Goal: Task Accomplishment & Management: Manage account settings

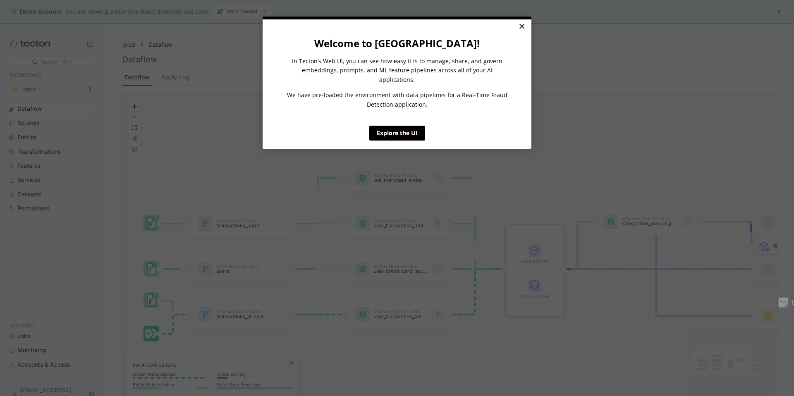
click at [526, 24] on link "×" at bounding box center [522, 26] width 14 height 15
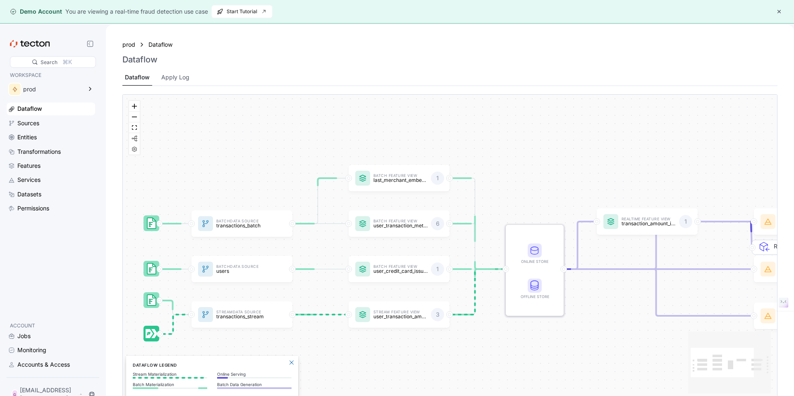
click at [778, 10] on button "button" at bounding box center [779, 12] width 10 height 10
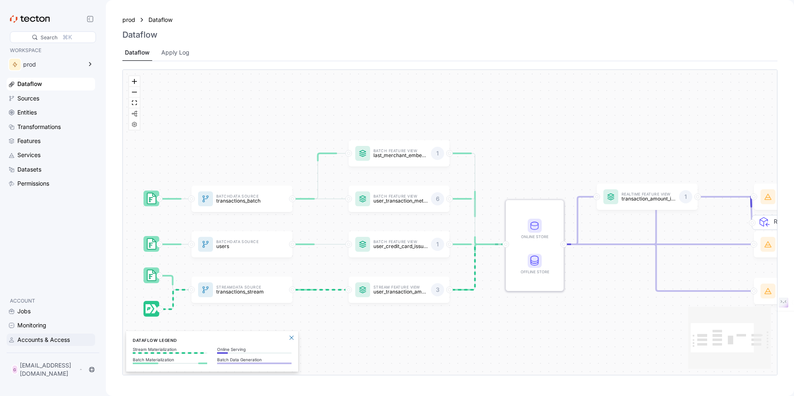
click at [34, 338] on div "Accounts & Access" at bounding box center [43, 339] width 53 height 9
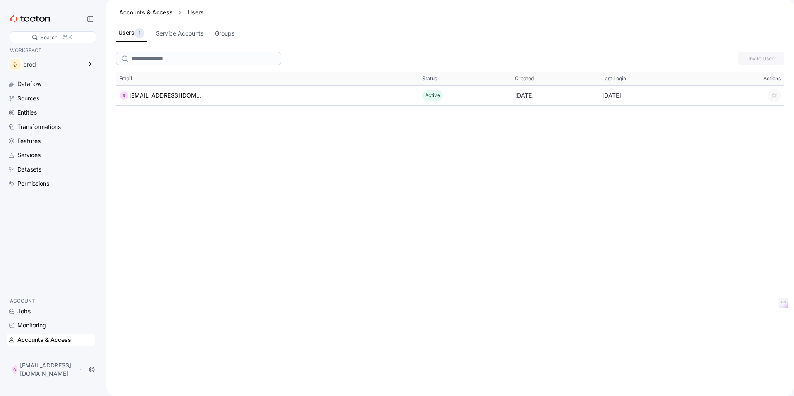
click at [306, 131] on div "Invite User This table contains 1 rows. Email Status Created Last Login Actions…" at bounding box center [450, 222] width 688 height 347
click at [210, 32] on div "Users 1 Service Accounts Groups" at bounding box center [450, 33] width 668 height 17
click at [197, 33] on div "Service Accounts" at bounding box center [180, 33] width 48 height 9
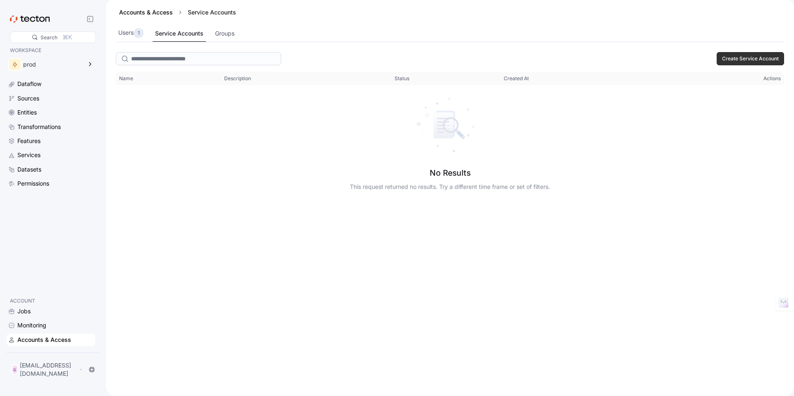
click at [86, 345] on div "Accounts & Access" at bounding box center [55, 339] width 76 height 9
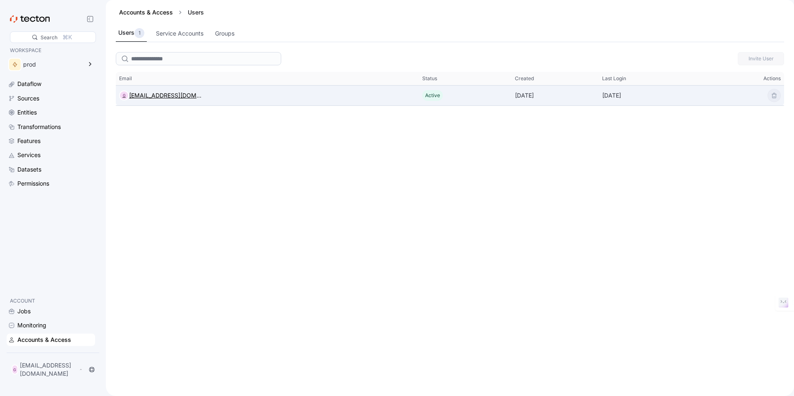
click at [155, 99] on div "[EMAIL_ADDRESS][DOMAIN_NAME]" at bounding box center [165, 96] width 73 height 10
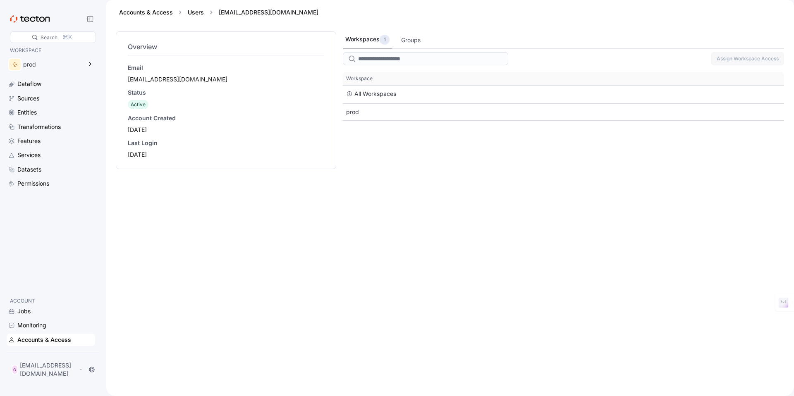
click at [153, 74] on div "Email gihawab488@fintehs.com" at bounding box center [226, 74] width 196 height 20
click at [199, 13] on link "Users" at bounding box center [196, 12] width 16 height 7
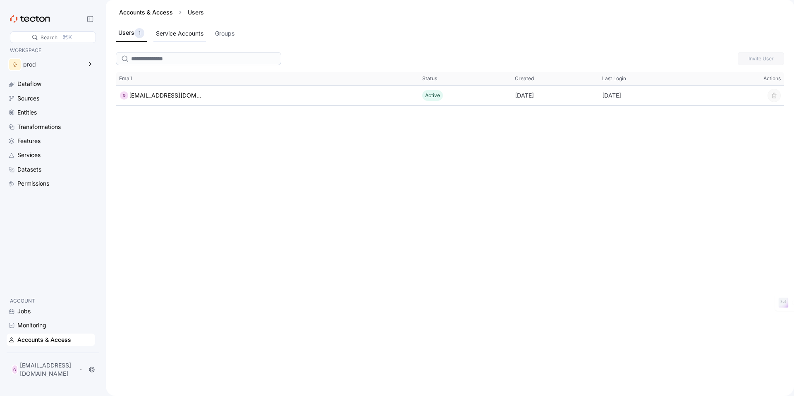
click at [182, 28] on div "Service Accounts" at bounding box center [179, 34] width 53 height 16
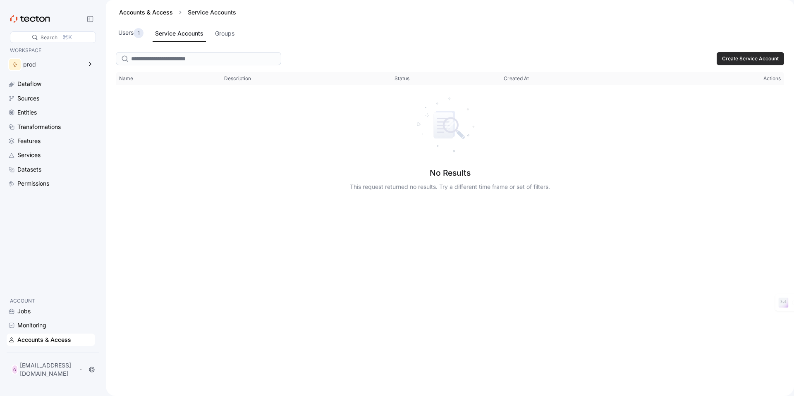
click at [728, 53] on button "Create Service Account" at bounding box center [750, 58] width 67 height 13
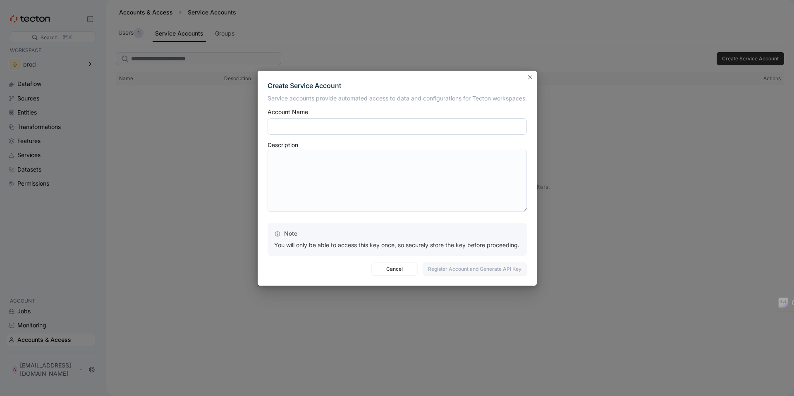
click at [338, 127] on input "text" at bounding box center [397, 126] width 259 height 17
click at [642, 65] on div "Create Service Account Service accounts provide automated access to data and co…" at bounding box center [397, 198] width 794 height 396
click at [332, 125] on input "text" at bounding box center [397, 126] width 259 height 17
type input "*********"
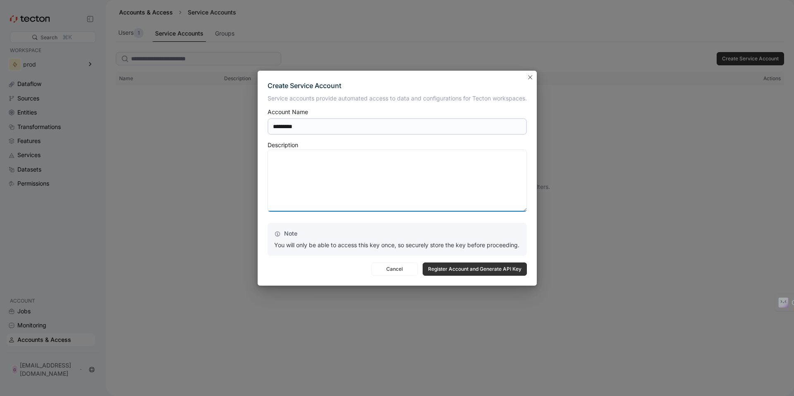
click at [347, 196] on textarea at bounding box center [397, 181] width 259 height 62
type textarea "*"
type textarea "**********"
click at [434, 266] on span "Register Account and Generate API Key" at bounding box center [474, 269] width 93 height 12
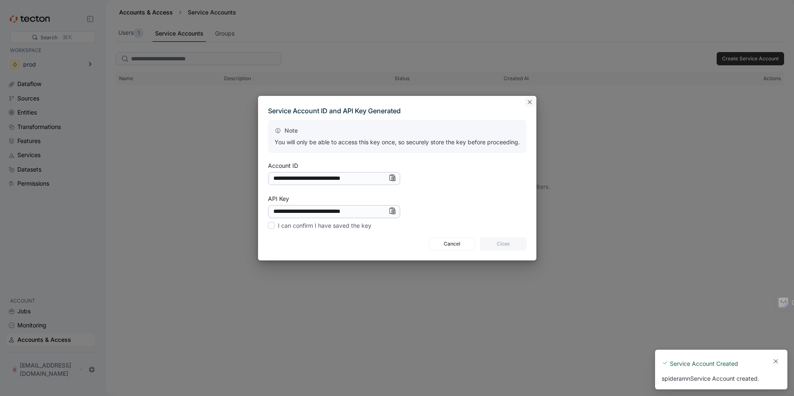
click at [531, 106] on button "Closes this modal window" at bounding box center [530, 102] width 10 height 10
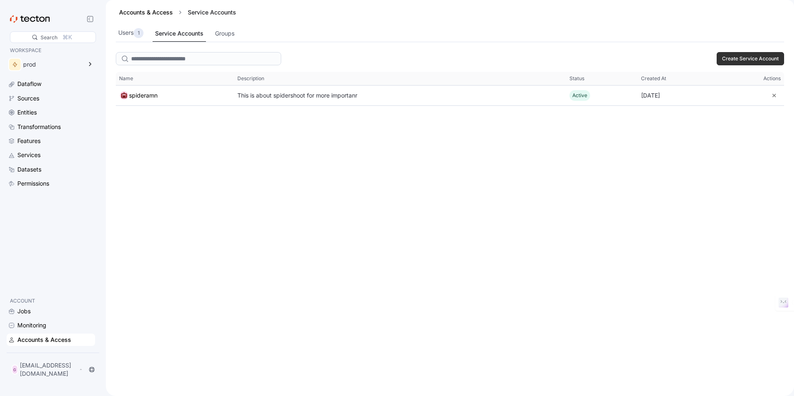
click at [293, 152] on div "Create Service Account This table contains 1 rows. Name Description Status Crea…" at bounding box center [450, 222] width 688 height 347
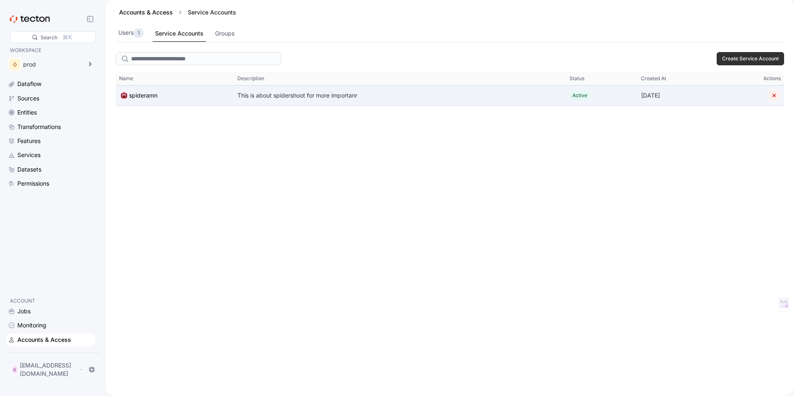
click at [773, 97] on button "button" at bounding box center [774, 95] width 13 height 13
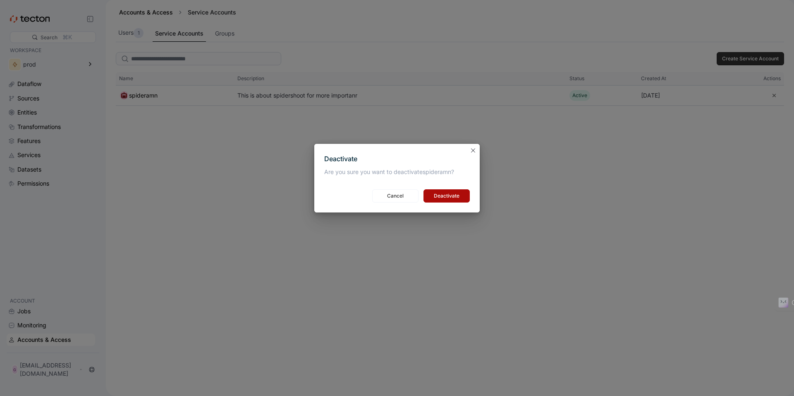
click at [464, 196] on button "Deactivate" at bounding box center [447, 195] width 46 height 13
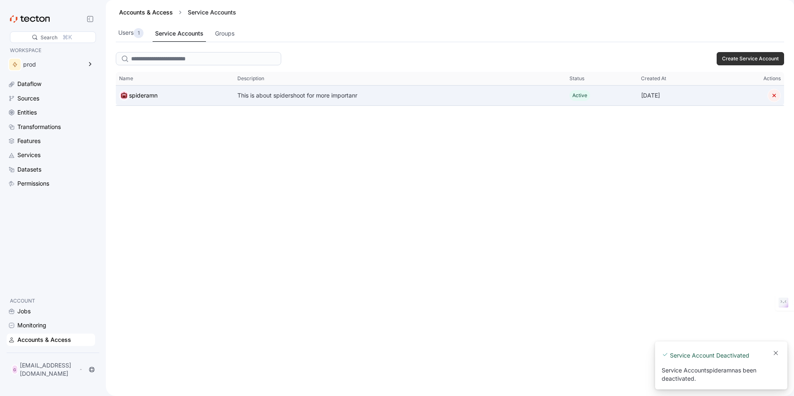
click at [774, 95] on button "button" at bounding box center [774, 95] width 13 height 13
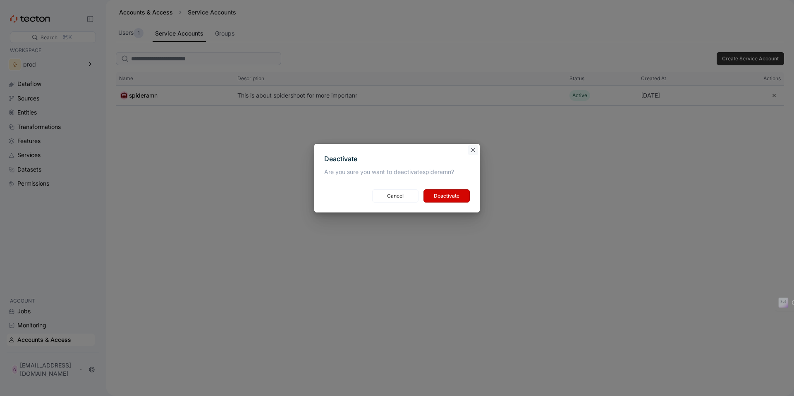
click at [472, 151] on button "Closes this modal window" at bounding box center [473, 150] width 10 height 10
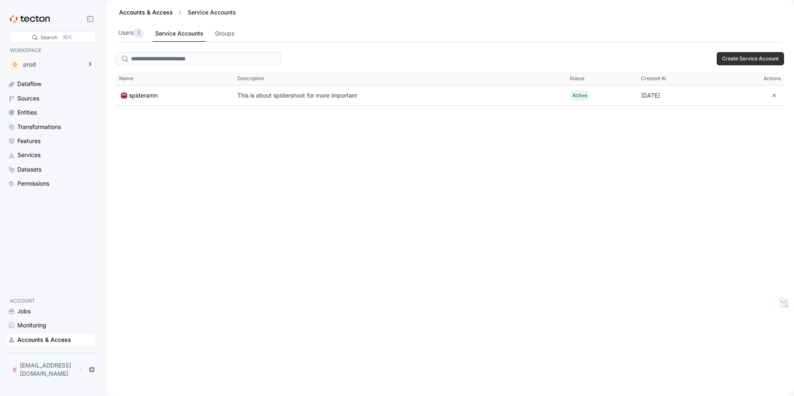
click at [104, 172] on div "Search ⌘K WORKSPACE prod Dataflow Sources Entities Transformations Features Ser…" at bounding box center [53, 198] width 106 height 396
click at [54, 345] on div "Accounts & Access" at bounding box center [44, 339] width 54 height 9
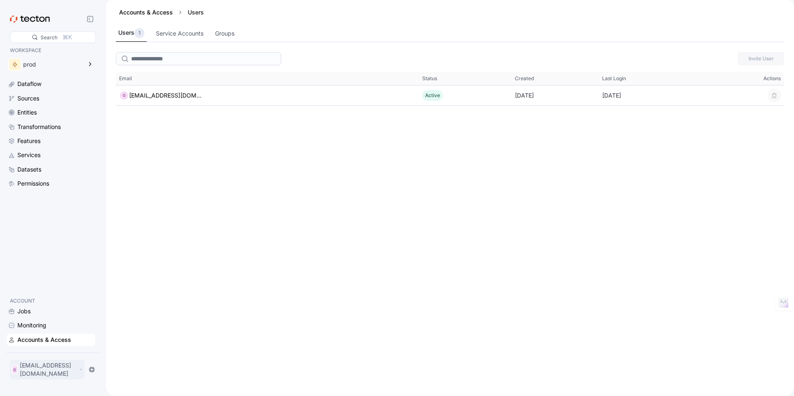
click at [46, 371] on p "[EMAIL_ADDRESS][DOMAIN_NAME]" at bounding box center [49, 370] width 58 height 17
click at [44, 340] on div "My Account" at bounding box center [41, 339] width 33 height 8
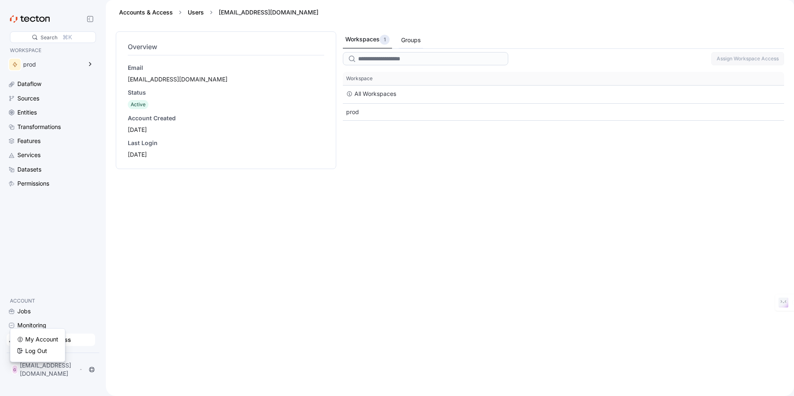
click at [408, 42] on div "Groups" at bounding box center [410, 40] width 19 height 9
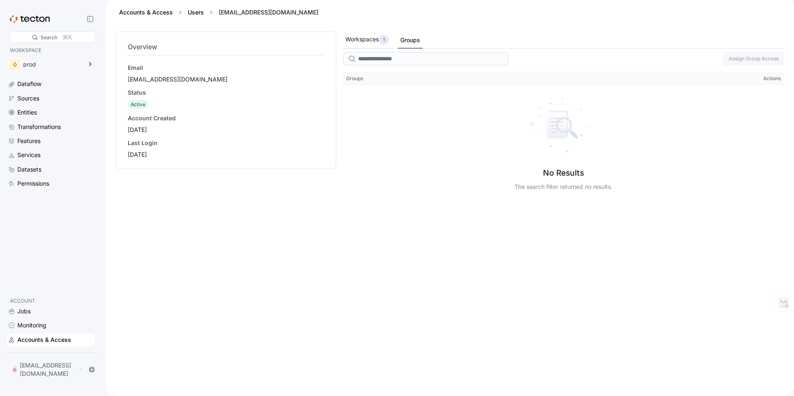
click at [371, 37] on div "Workspaces 1" at bounding box center [366, 40] width 43 height 10
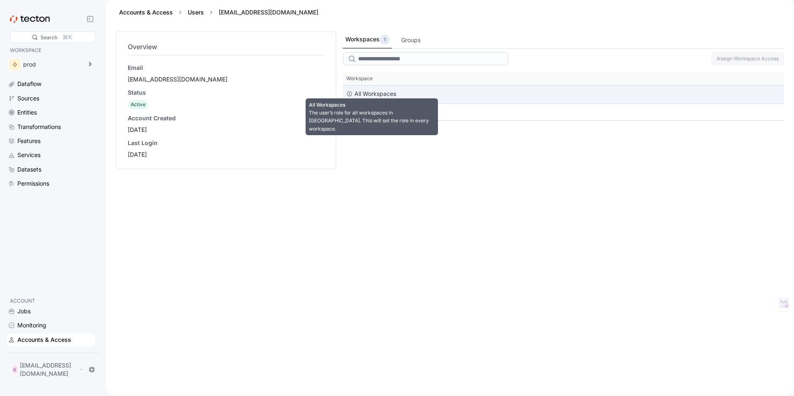
click at [367, 91] on div "All Workspaces" at bounding box center [376, 94] width 42 height 10
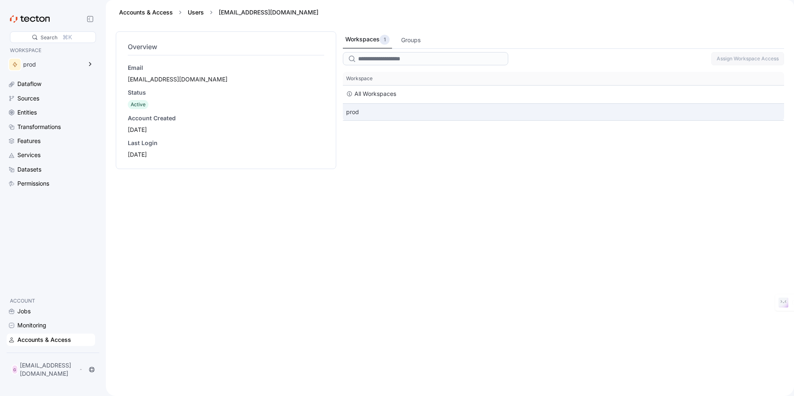
click at [356, 108] on div "prod" at bounding box center [563, 112] width 441 height 17
click at [355, 111] on div "prod" at bounding box center [563, 112] width 441 height 17
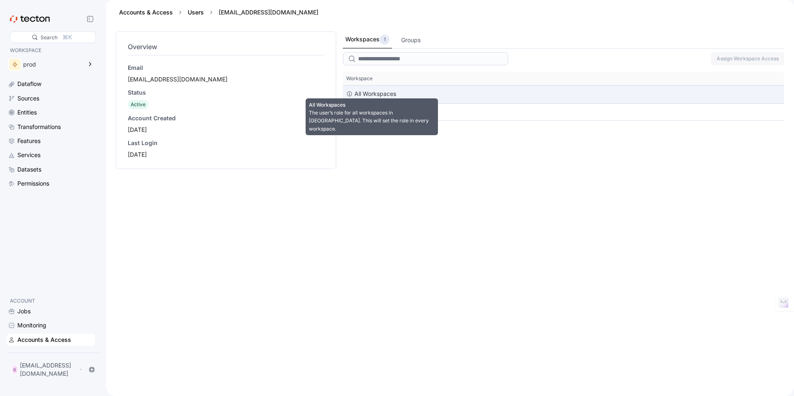
click at [365, 98] on div "All Workspaces" at bounding box center [376, 94] width 42 height 10
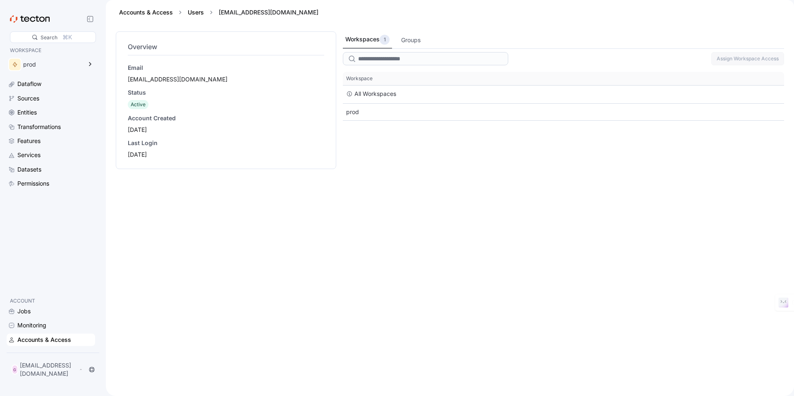
click at [145, 92] on div "Status" at bounding box center [226, 93] width 196 height 8
click at [140, 107] on span "Active" at bounding box center [138, 104] width 15 height 6
click at [147, 142] on div "Last Login" at bounding box center [226, 143] width 196 height 8
click at [146, 151] on div "2025-10-08" at bounding box center [226, 155] width 196 height 8
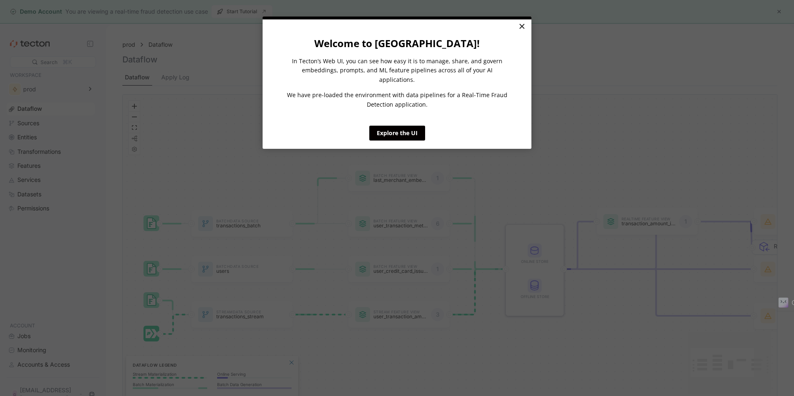
click at [520, 27] on link "×" at bounding box center [522, 26] width 14 height 15
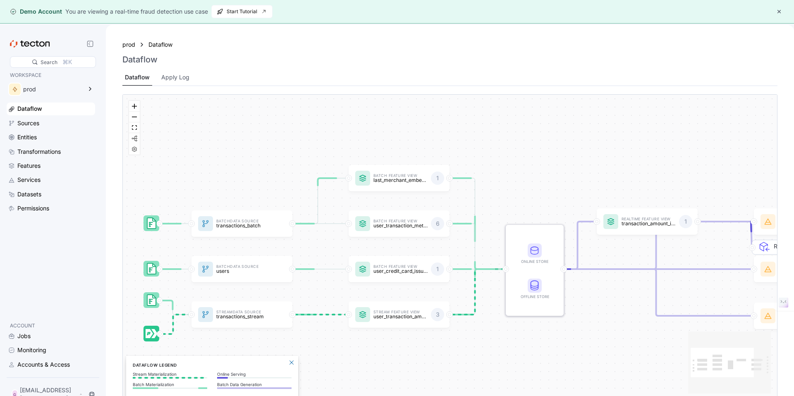
click at [193, 75] on div "Dataflow Apply Log" at bounding box center [449, 77] width 655 height 17
click at [25, 326] on p "ACCOUNT" at bounding box center [51, 326] width 82 height 8
click at [32, 350] on div "Monitoring" at bounding box center [31, 350] width 29 height 9
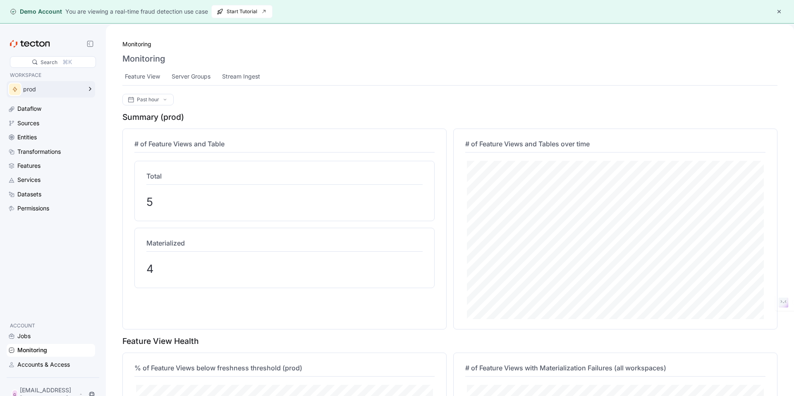
click at [53, 89] on div "prod" at bounding box center [52, 89] width 59 height 6
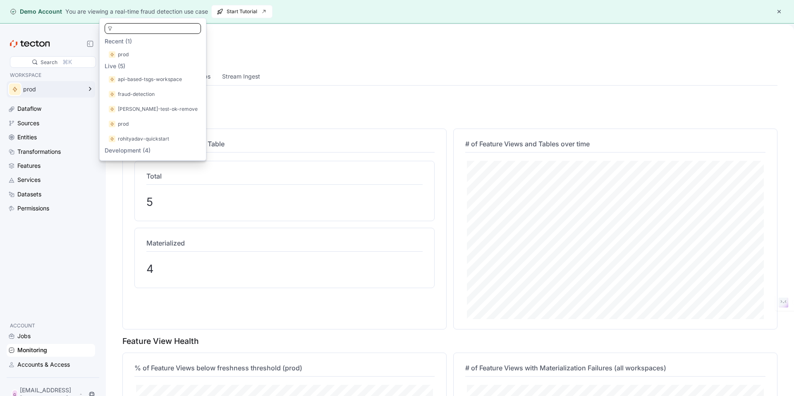
click at [66, 89] on div "prod" at bounding box center [52, 89] width 59 height 6
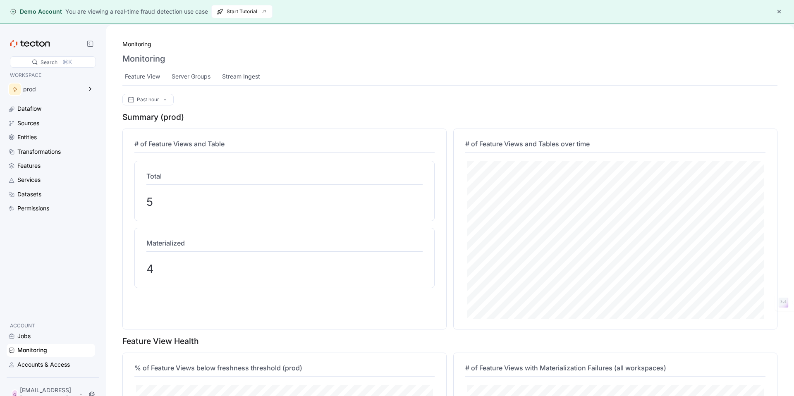
click at [35, 357] on div "Monitoring" at bounding box center [51, 350] width 89 height 12
click at [38, 368] on div "Accounts & Access" at bounding box center [43, 364] width 53 height 9
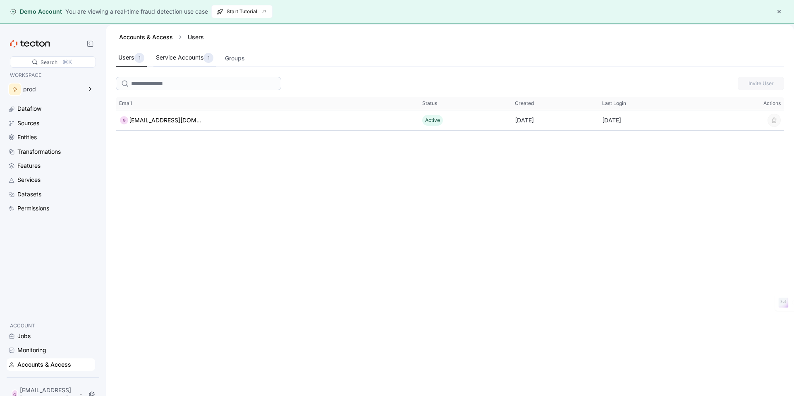
click at [178, 62] on div "Service Accounts 1" at bounding box center [185, 58] width 58 height 10
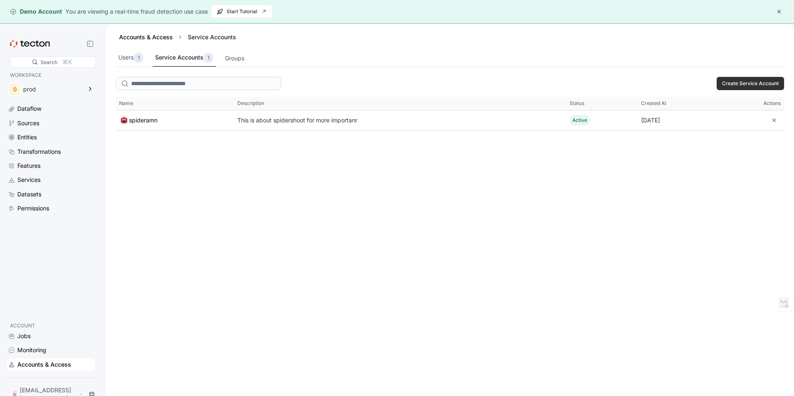
click at [347, 142] on div "Create Service Account This table contains 1 rows. Name Description Status Crea…" at bounding box center [450, 247] width 688 height 347
click at [55, 369] on div "Accounts & Access" at bounding box center [44, 364] width 54 height 9
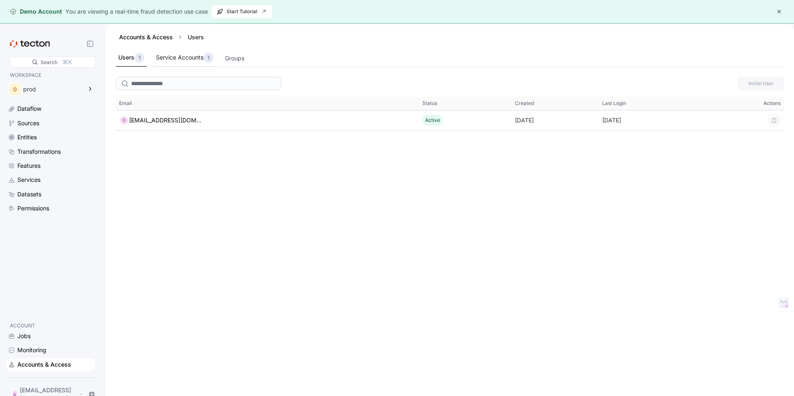
click at [193, 57] on div "Service Accounts 1" at bounding box center [185, 58] width 58 height 10
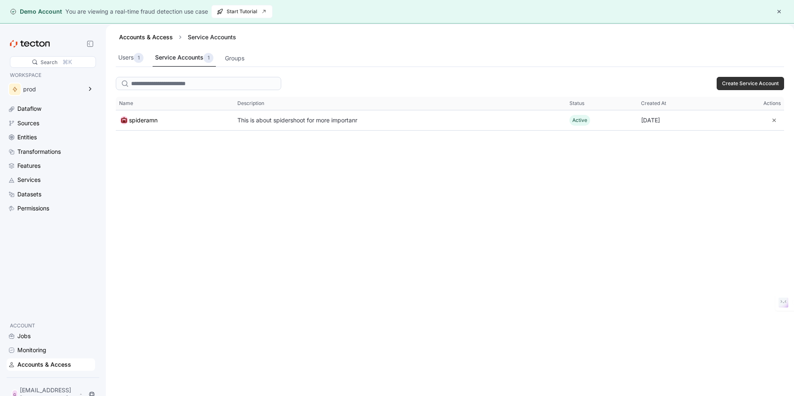
click at [778, 14] on button "button" at bounding box center [779, 12] width 10 height 10
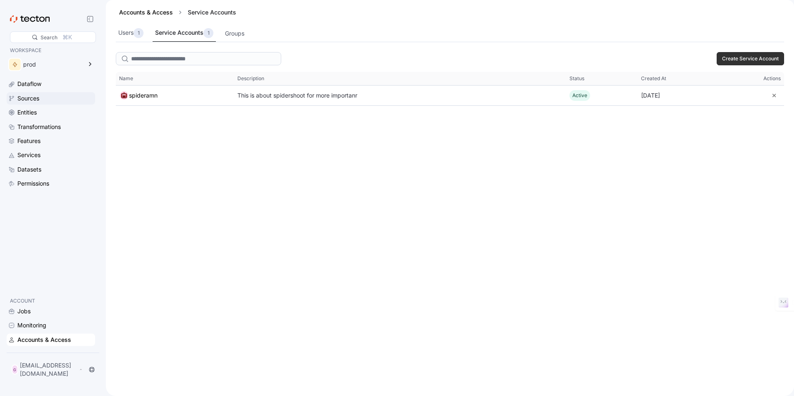
click at [40, 102] on div "Sources" at bounding box center [55, 98] width 76 height 9
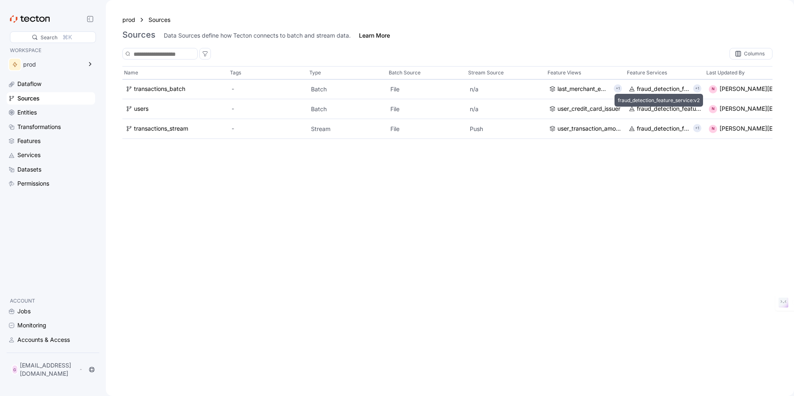
click at [654, 90] on div "fraud_detection_feature_service:v2" at bounding box center [663, 89] width 53 height 9
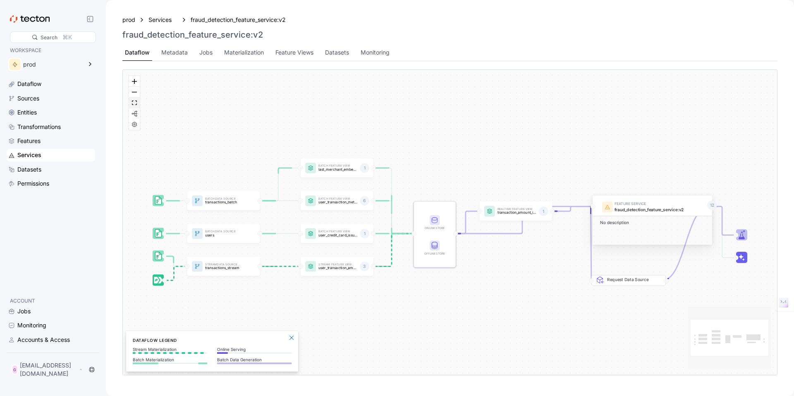
click at [132, 103] on button "fit view" at bounding box center [134, 103] width 11 height 11
click at [177, 50] on div "Metadata" at bounding box center [174, 52] width 26 height 9
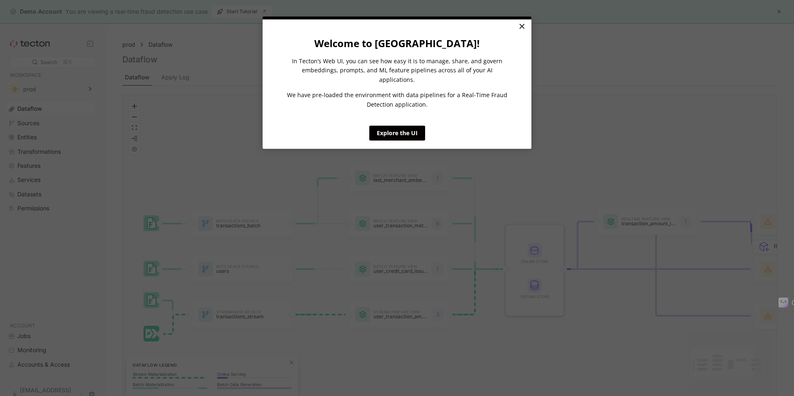
click at [524, 26] on link "×" at bounding box center [522, 26] width 14 height 15
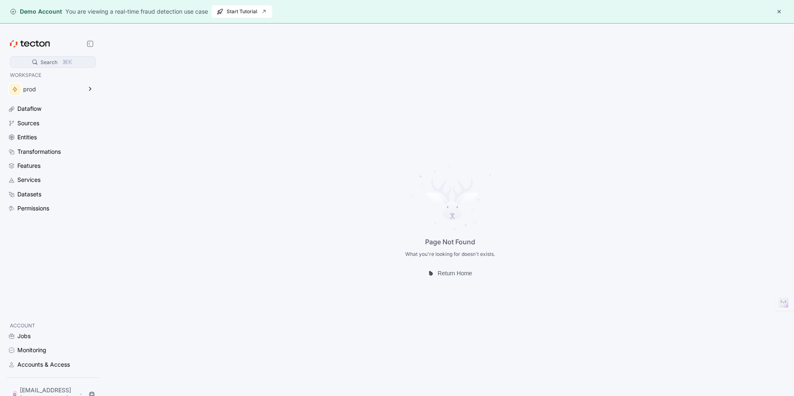
click at [40, 64] on div "Search" at bounding box center [49, 62] width 22 height 8
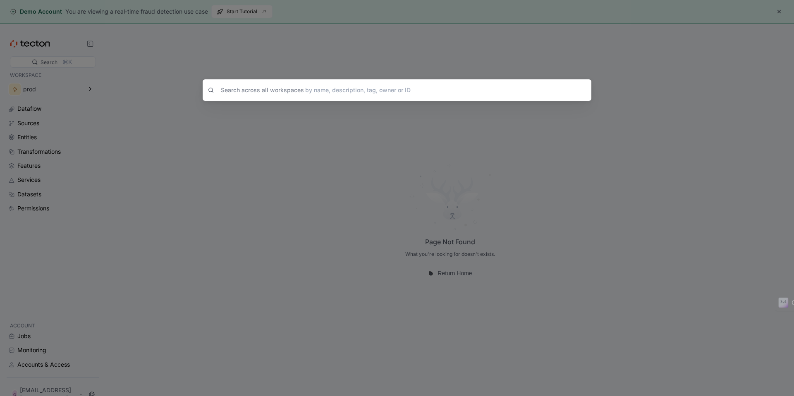
click at [248, 88] on input at bounding box center [396, 90] width 357 height 13
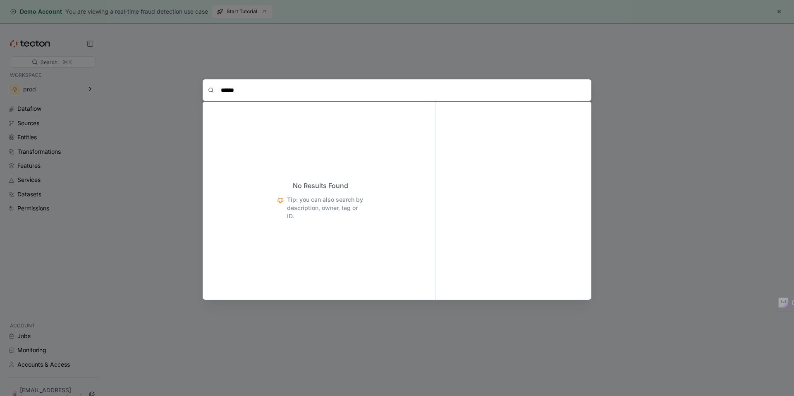
type input "*******"
